Goal: Information Seeking & Learning: Learn about a topic

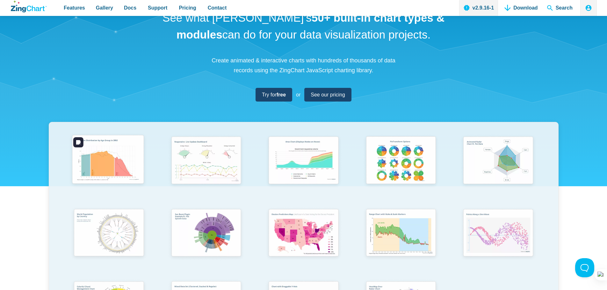
click at [112, 158] on img "App Content" at bounding box center [108, 160] width 80 height 57
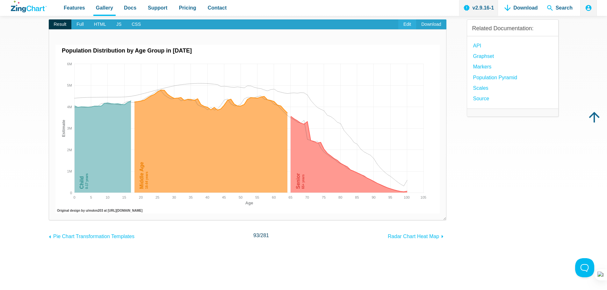
click at [407, 26] on link "Edit" at bounding box center [408, 24] width 18 height 10
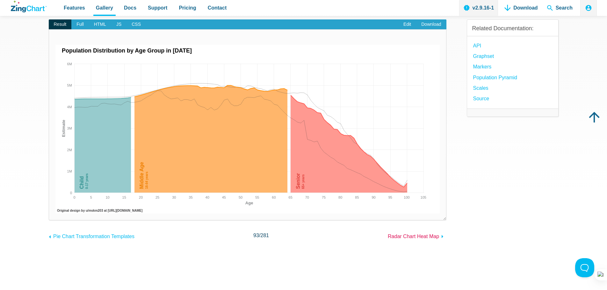
click at [429, 234] on span "Radar Chart Heat Map" at bounding box center [413, 236] width 51 height 5
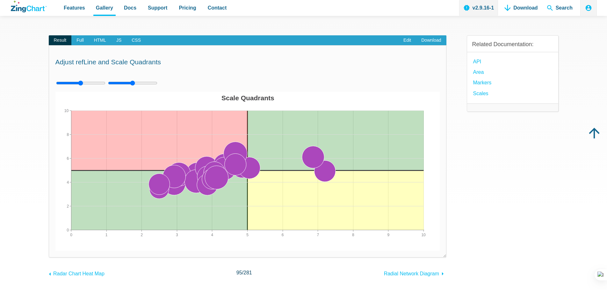
scroll to position [96, 0]
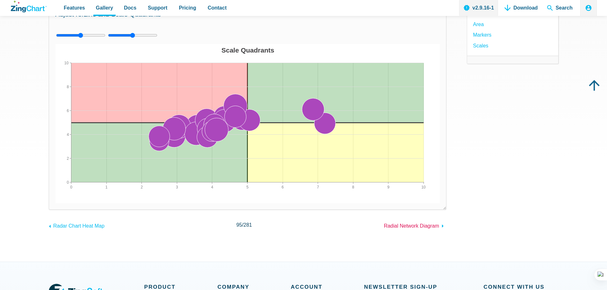
click at [418, 224] on span "Radial Network Diagram" at bounding box center [411, 225] width 55 height 5
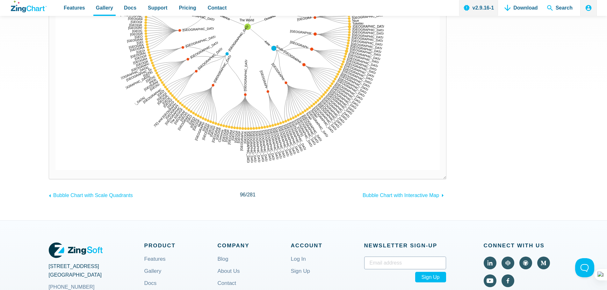
scroll to position [223, 0]
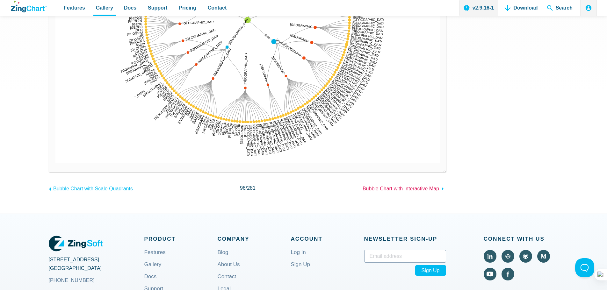
click at [408, 188] on span "Bubble Chart with Interactive Map" at bounding box center [401, 188] width 77 height 5
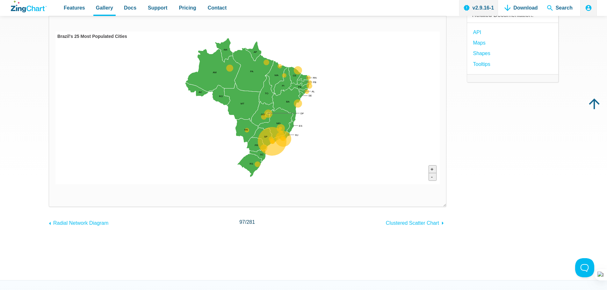
scroll to position [82, 0]
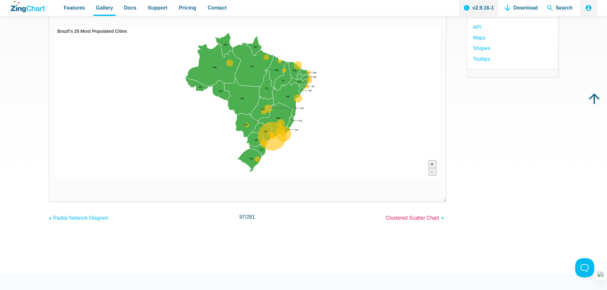
click at [414, 219] on span "Clustered Scatter Chart" at bounding box center [412, 218] width 53 height 5
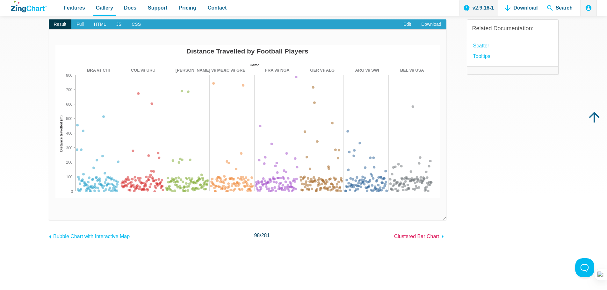
click at [424, 238] on span "Clustered Bar Chart" at bounding box center [416, 236] width 45 height 5
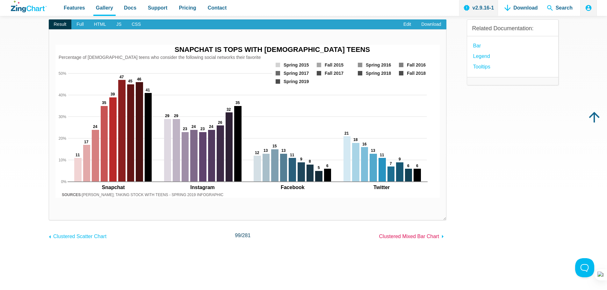
click at [434, 238] on span "Clustered Mixed Bar Chart" at bounding box center [409, 236] width 60 height 5
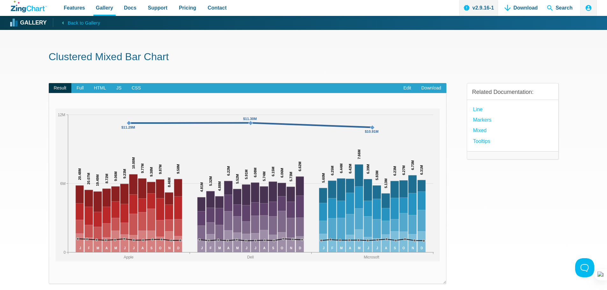
scroll to position [32, 0]
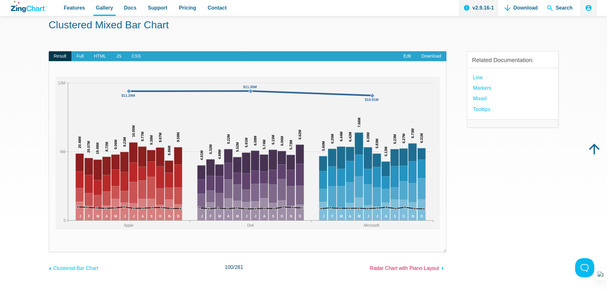
click at [423, 270] on span "Radar Chart with Piano Layout" at bounding box center [405, 268] width 70 height 5
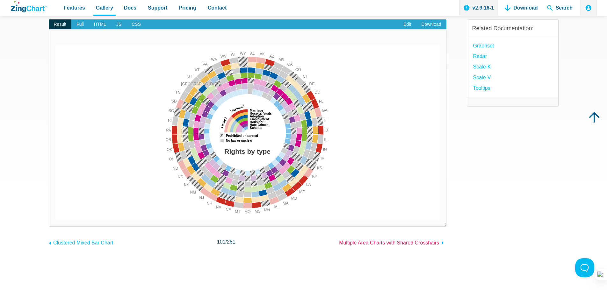
click at [419, 244] on span "Multiple Area Charts with Shared Crosshairs" at bounding box center [389, 242] width 100 height 5
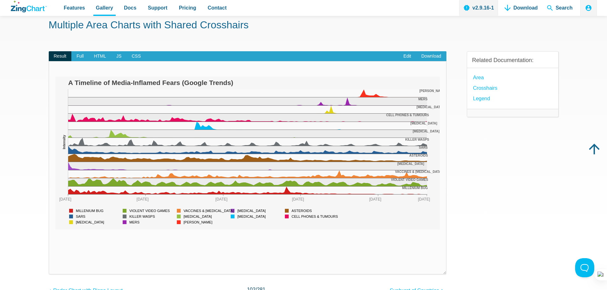
scroll to position [64, 0]
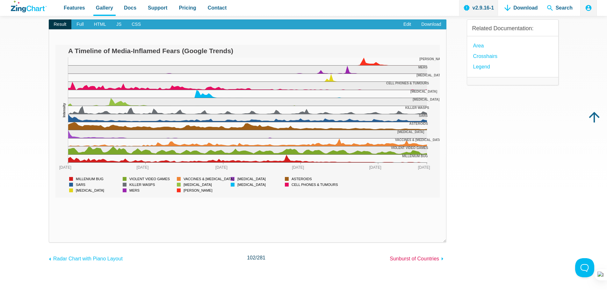
click at [421, 257] on span "Sunburst of Countries" at bounding box center [414, 258] width 49 height 5
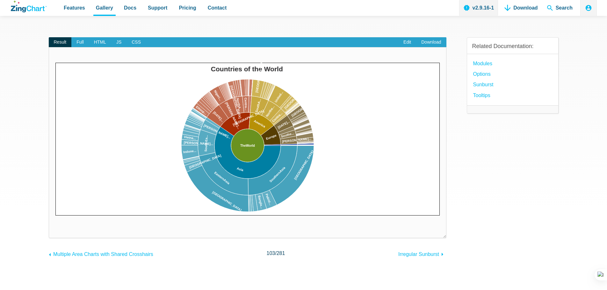
scroll to position [64, 0]
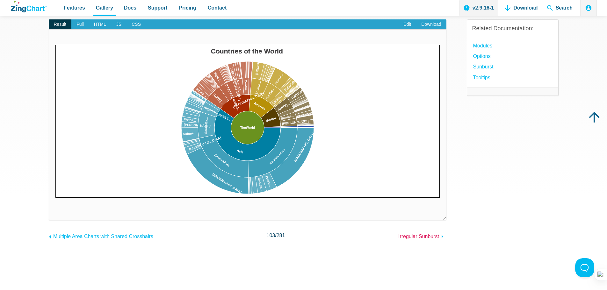
click at [427, 234] on span "Irregular Sunburst" at bounding box center [419, 236] width 41 height 5
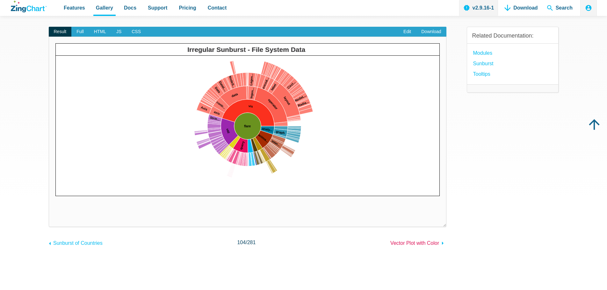
scroll to position [64, 0]
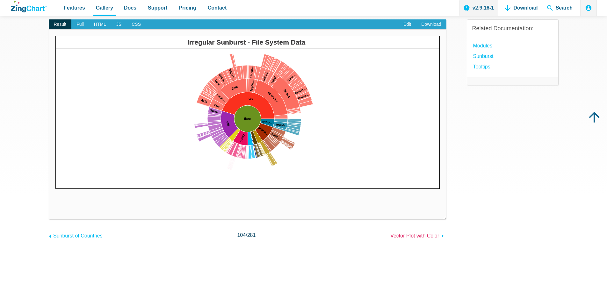
click at [424, 236] on span "Vector Plot with Color" at bounding box center [415, 235] width 49 height 5
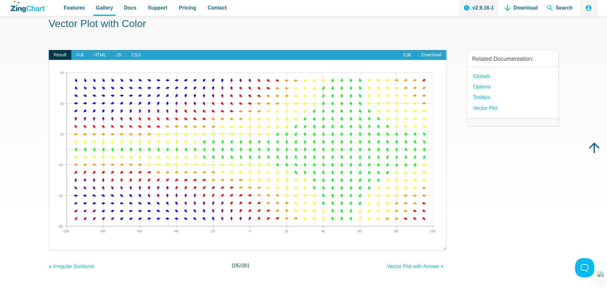
scroll to position [64, 0]
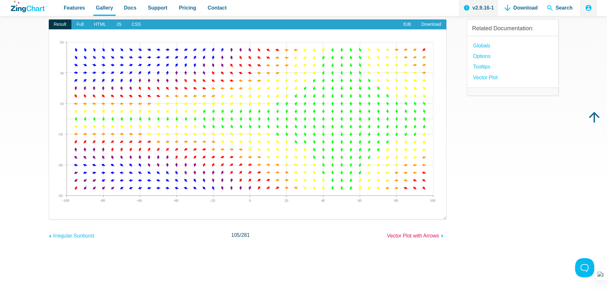
click at [420, 239] on span "Vector Plot with Arrows" at bounding box center [413, 235] width 52 height 5
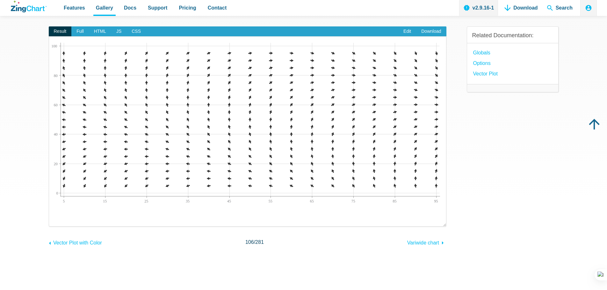
scroll to position [64, 0]
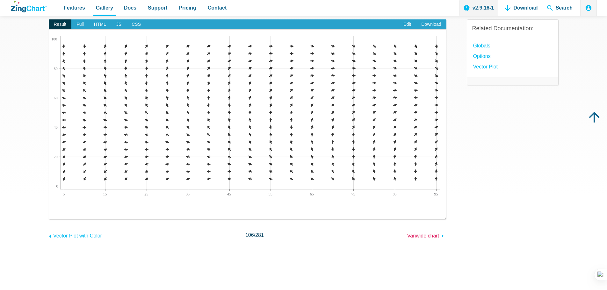
click at [426, 239] on link "Variwide chart" at bounding box center [426, 235] width 39 height 10
